Goal: Task Accomplishment & Management: Complete application form

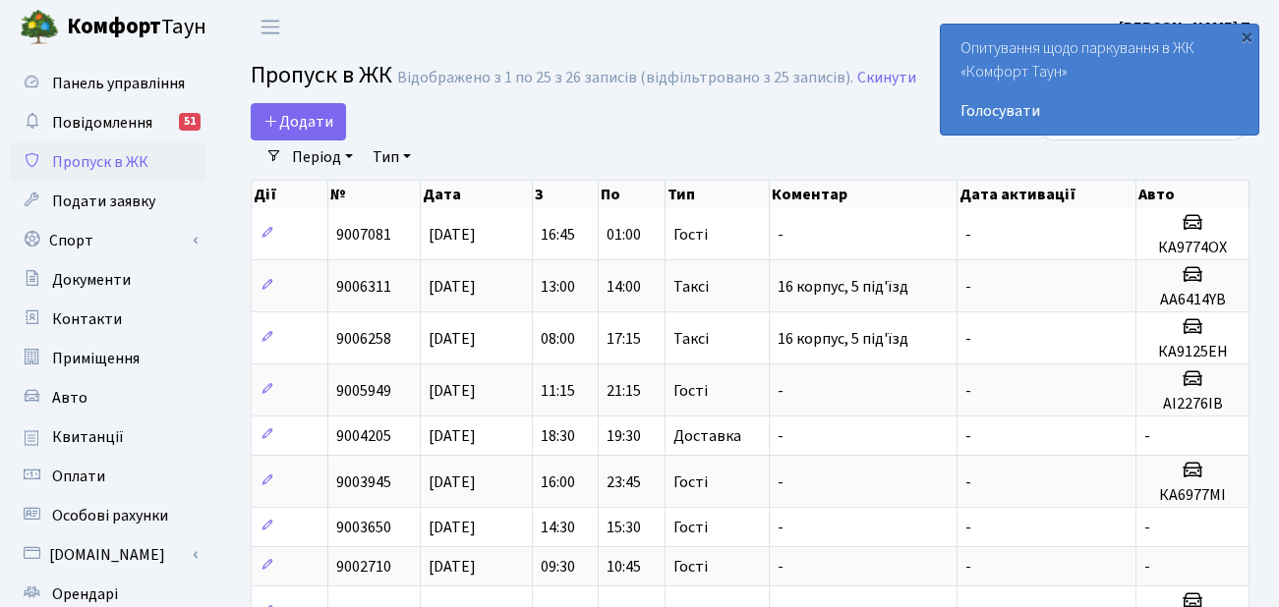
select select "25"
drag, startPoint x: 0, startPoint y: 0, endPoint x: 302, endPoint y: 125, distance: 326.5
click at [302, 125] on span "Додати" at bounding box center [298, 122] width 70 height 22
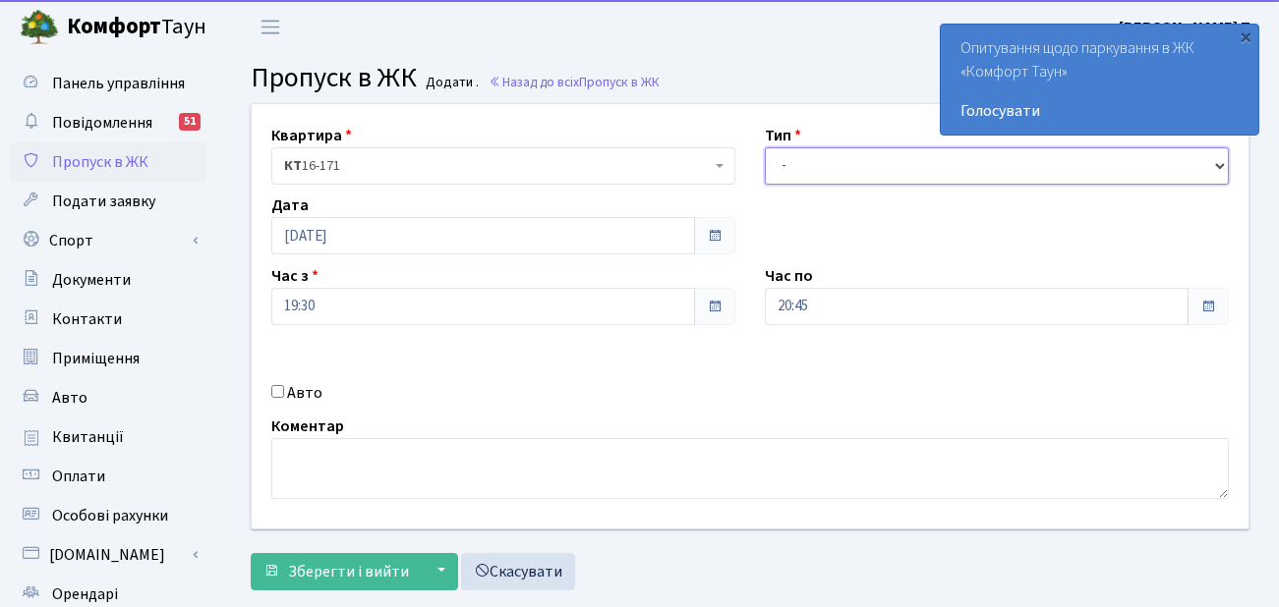
click at [817, 163] on select "- Доставка Таксі Гості Сервіс" at bounding box center [997, 165] width 464 height 37
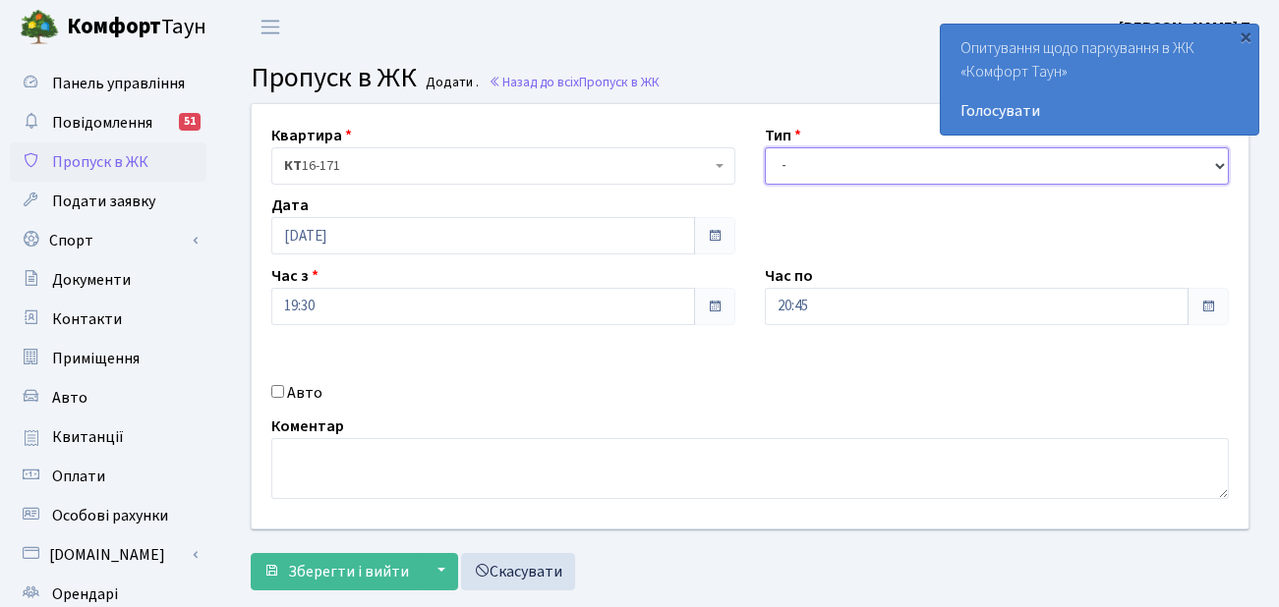
select select "3"
click at [765, 147] on select "- Доставка Таксі Гості Сервіс" at bounding box center [997, 165] width 464 height 37
click at [257, 288] on div "Час з 19:30" at bounding box center [503, 294] width 493 height 61
click at [281, 392] on input "Авто" at bounding box center [277, 391] width 13 height 13
checkbox input "true"
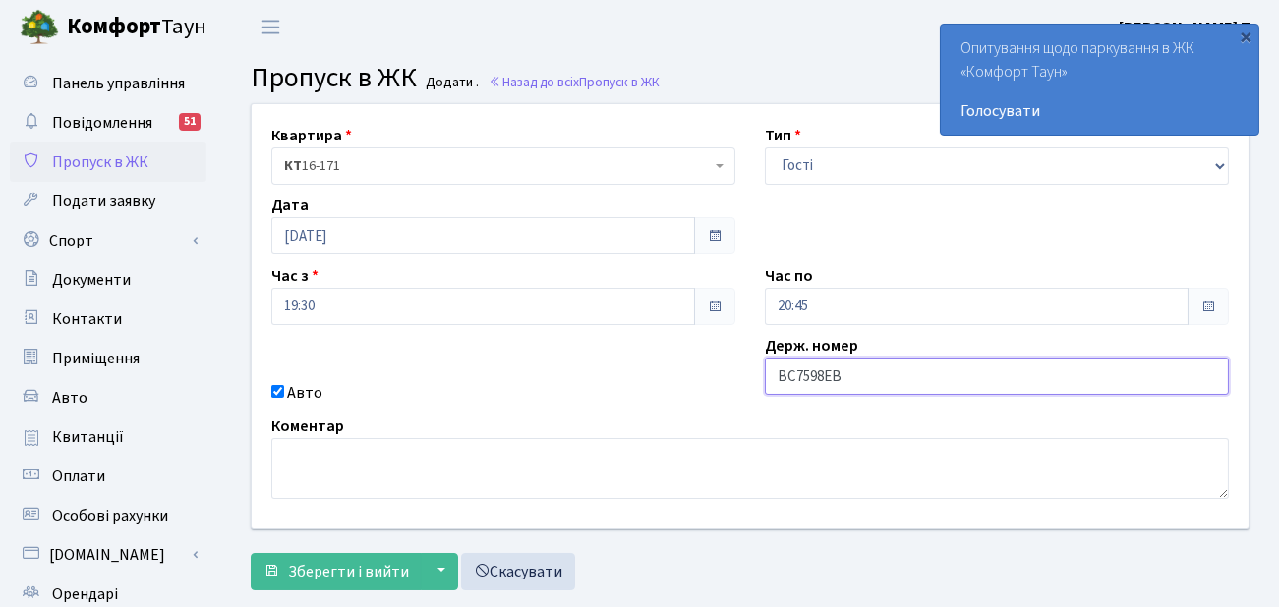
type input "ВС7598ЕВ"
click at [874, 403] on div "Держ. номер ВС7598ЕВ" at bounding box center [996, 369] width 493 height 71
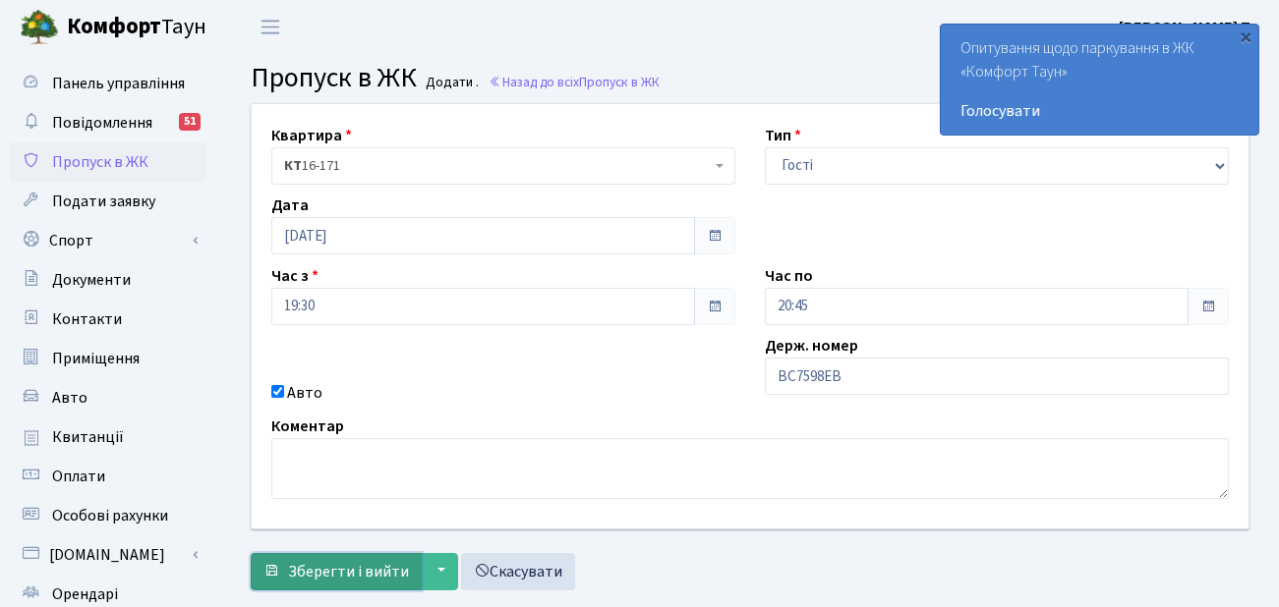
click at [367, 561] on span "Зберегти і вийти" at bounding box center [348, 572] width 121 height 22
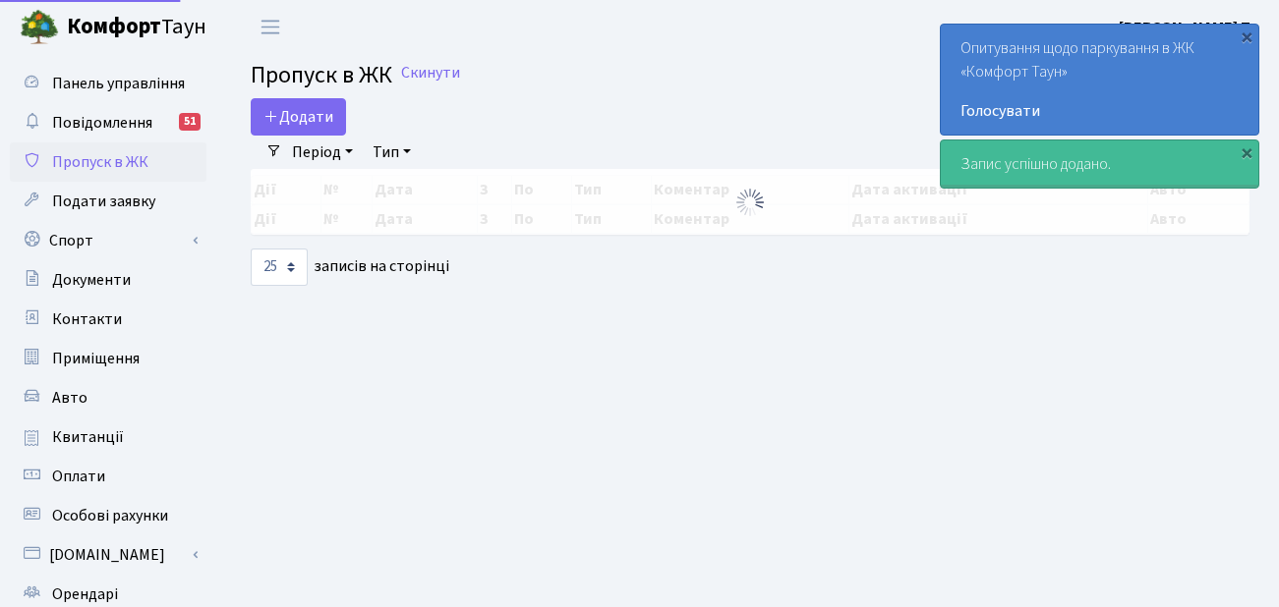
select select "25"
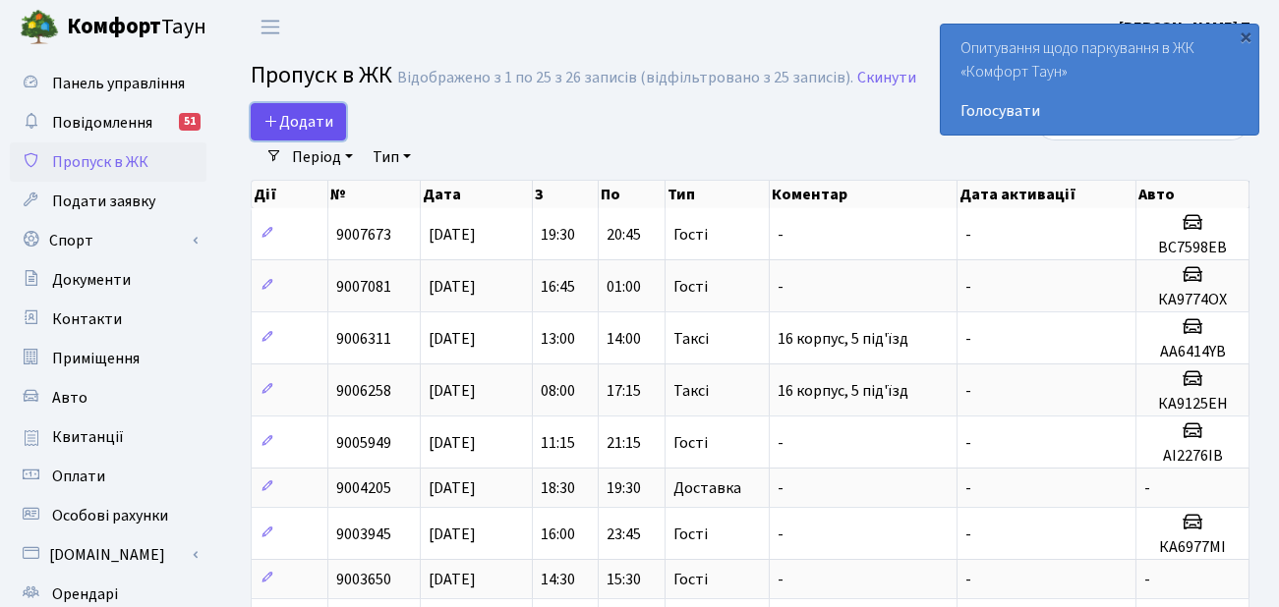
click at [315, 116] on span "Додати" at bounding box center [298, 122] width 70 height 22
